Goal: Communication & Community: Answer question/provide support

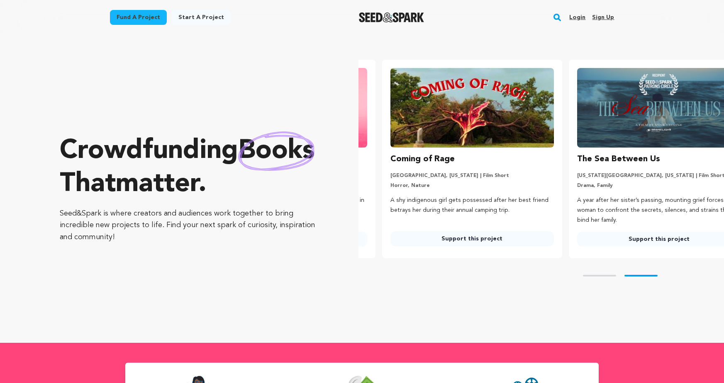
scroll to position [0, 193]
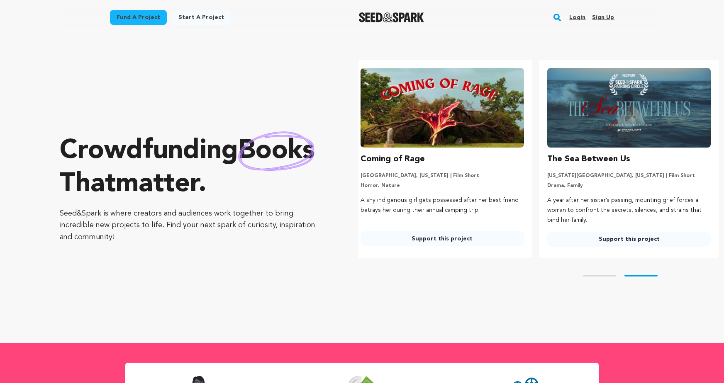
click at [581, 16] on link "Login" at bounding box center [577, 17] width 16 height 13
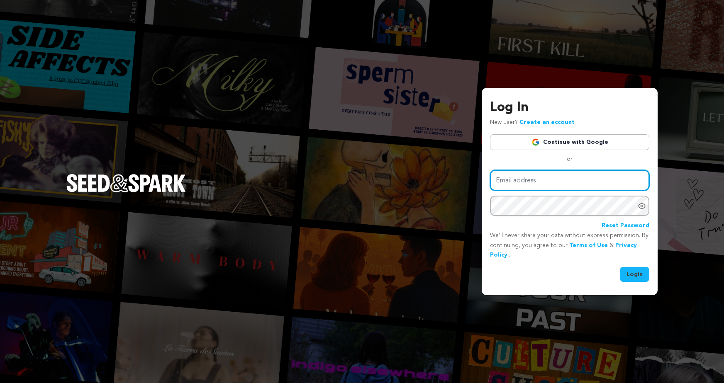
type input "JamieNieto@me.com"
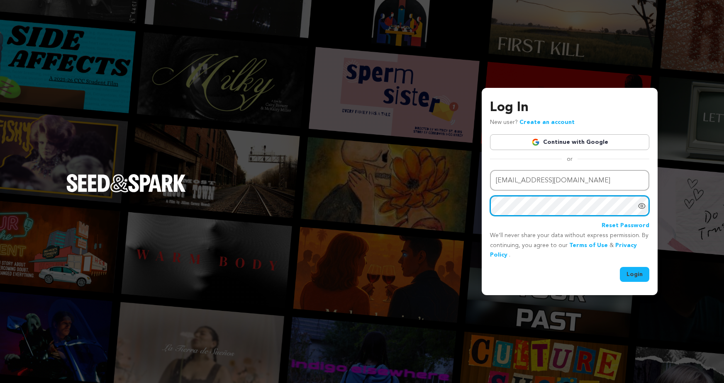
click at [635, 274] on button "Login" at bounding box center [634, 274] width 29 height 15
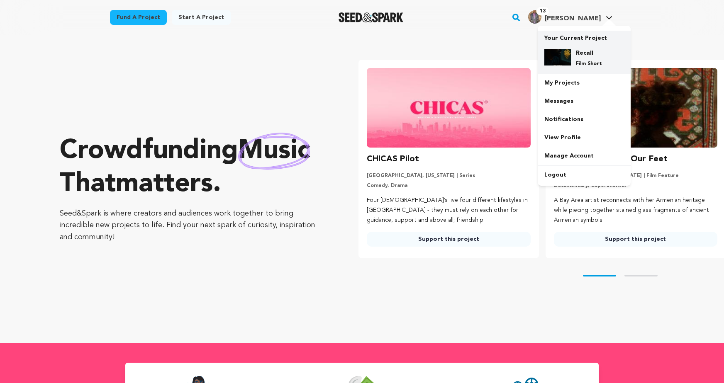
click at [560, 57] on img at bounding box center [557, 57] width 27 height 17
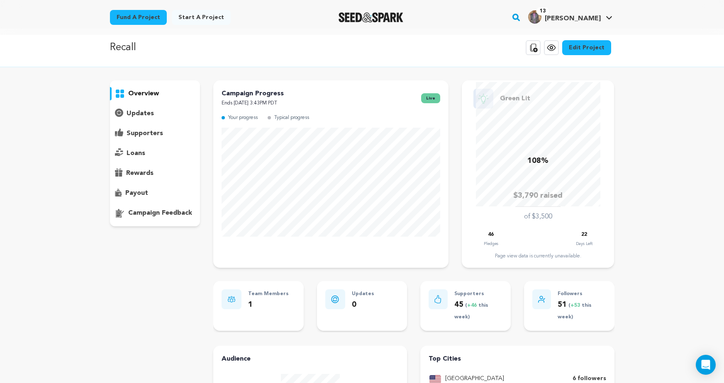
scroll to position [6, 0]
click at [150, 132] on p "supporters" at bounding box center [145, 134] width 37 height 10
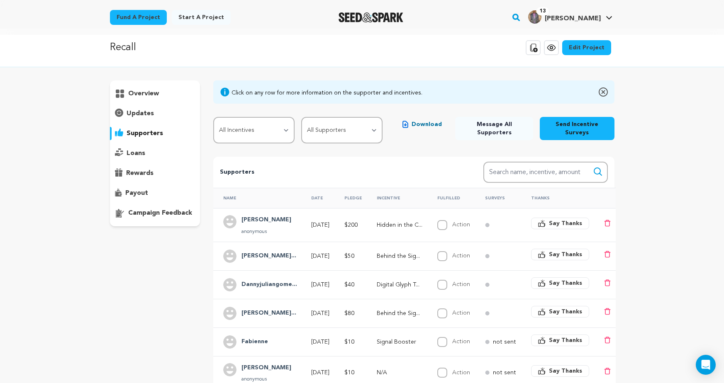
click at [416, 122] on span "Download" at bounding box center [427, 124] width 30 height 8
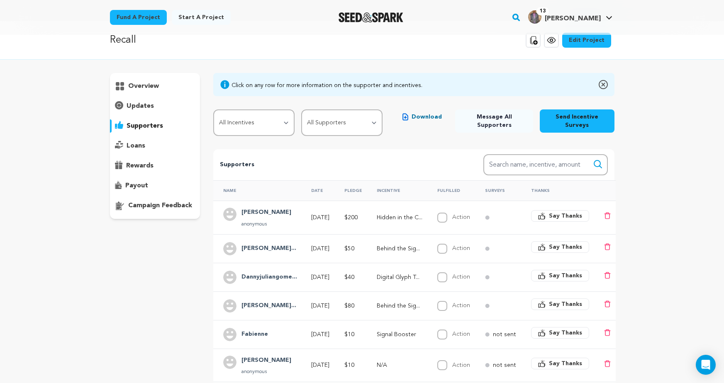
scroll to position [5, 0]
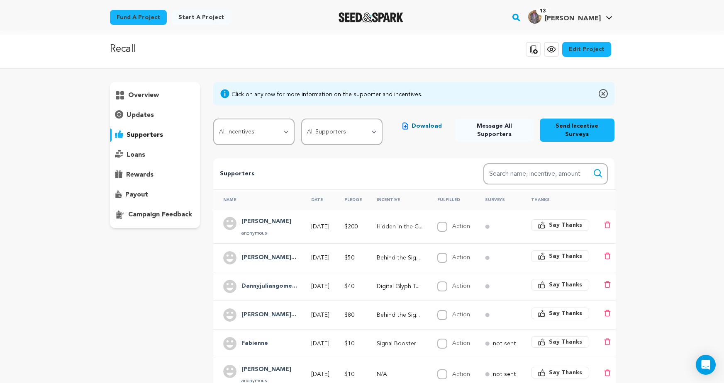
click at [560, 223] on span "Say Thanks" at bounding box center [565, 225] width 33 height 8
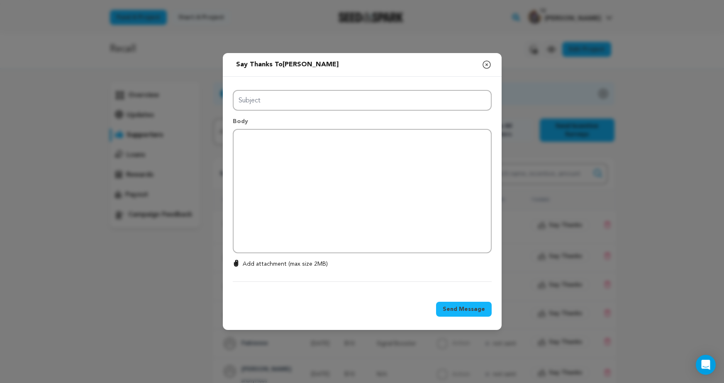
type input "Thanks for your support!"
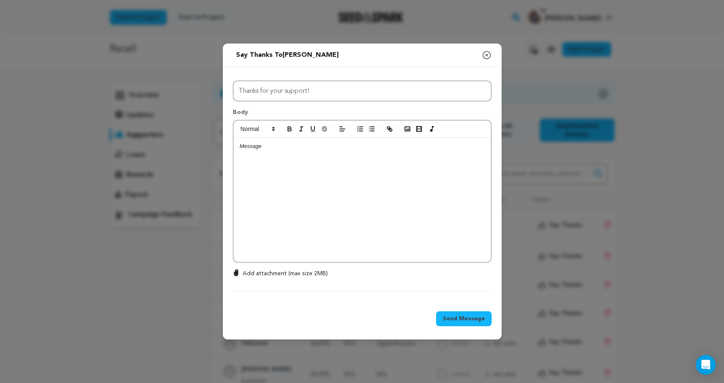
click at [488, 53] on icon "button" at bounding box center [487, 55] width 10 height 10
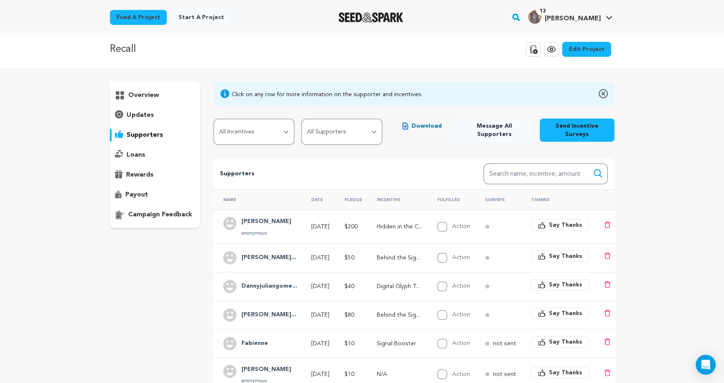
click at [509, 344] on p "not sent" at bounding box center [504, 344] width 23 height 8
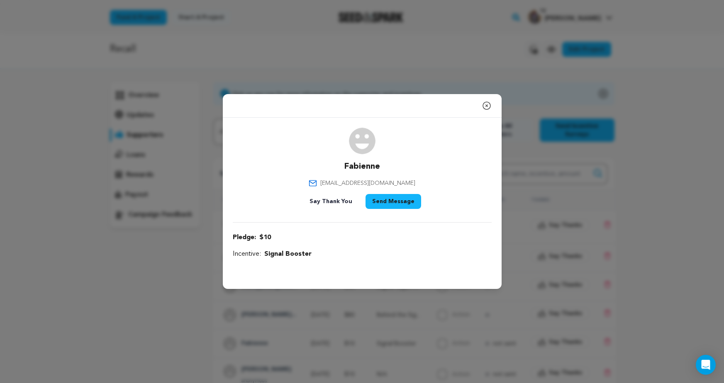
click at [487, 107] on icon "button" at bounding box center [487, 106] width 10 height 10
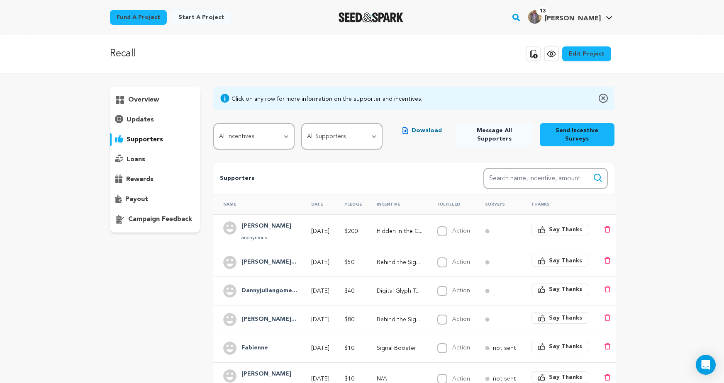
scroll to position [0, 0]
click at [141, 119] on p "updates" at bounding box center [140, 120] width 27 height 10
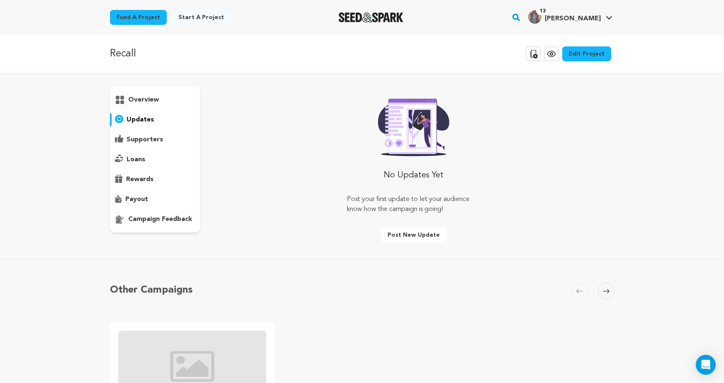
click at [139, 100] on p "overview" at bounding box center [143, 100] width 31 height 10
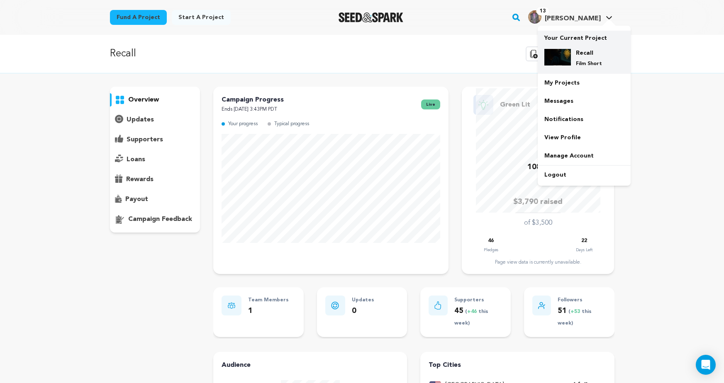
click at [557, 53] on img at bounding box center [557, 57] width 27 height 17
click at [564, 78] on link "My Projects" at bounding box center [584, 83] width 93 height 18
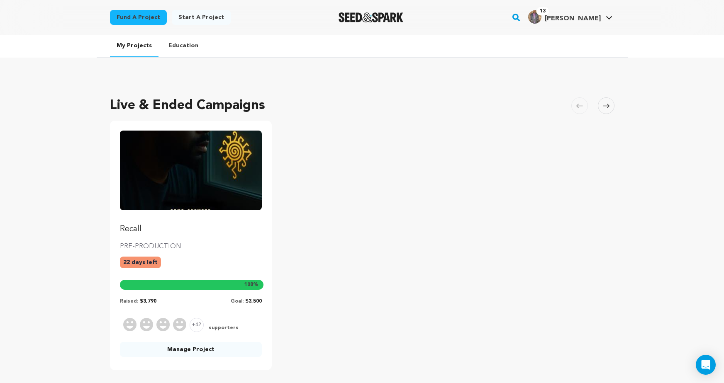
click at [236, 187] on img "Fund Recall" at bounding box center [191, 171] width 142 height 80
